Goal: Find specific page/section: Find specific page/section

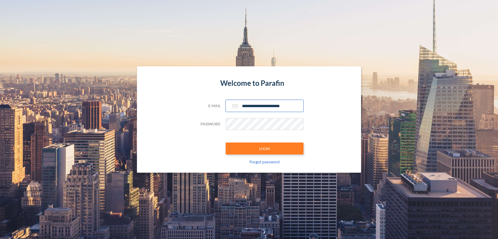
type input "**********"
click at [265, 148] on button "LOGIN" at bounding box center [265, 148] width 78 height 12
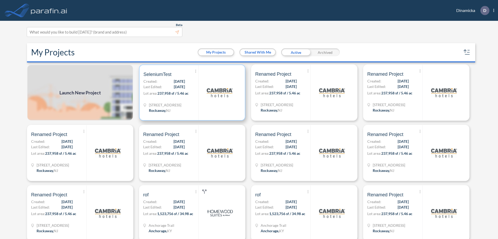
scroll to position [1, 0]
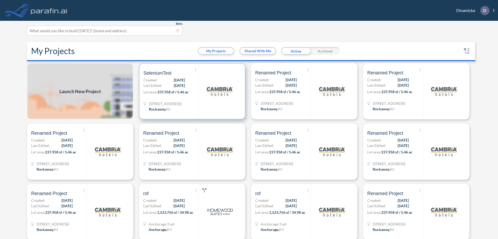
click at [191, 91] on p "Lot area: 237,958 sf / 5.46 ac" at bounding box center [171, 93] width 55 height 8
